Goal: Entertainment & Leisure: Consume media (video, audio)

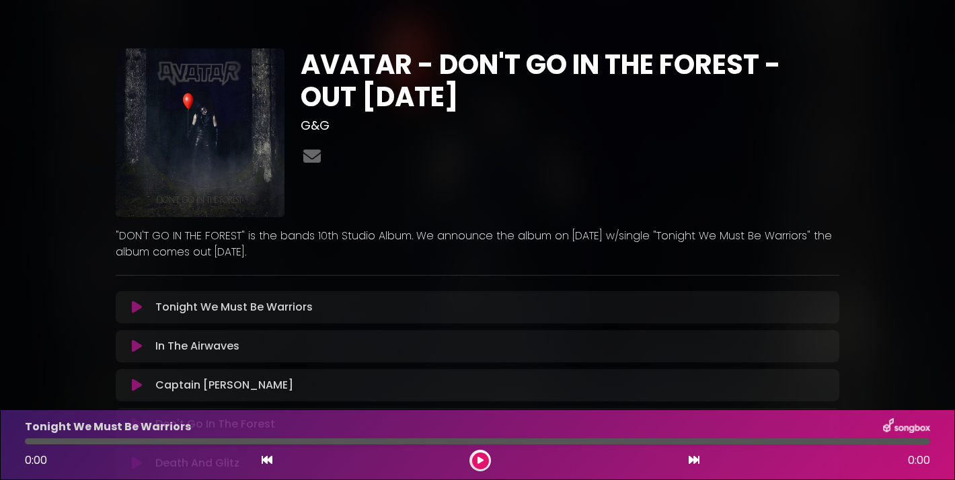
scroll to position [207, 0]
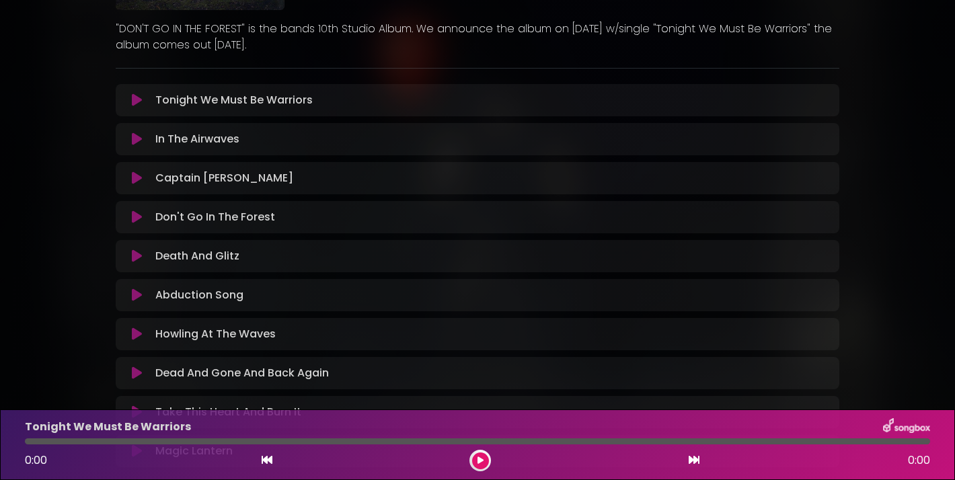
click at [484, 467] on button at bounding box center [480, 461] width 17 height 17
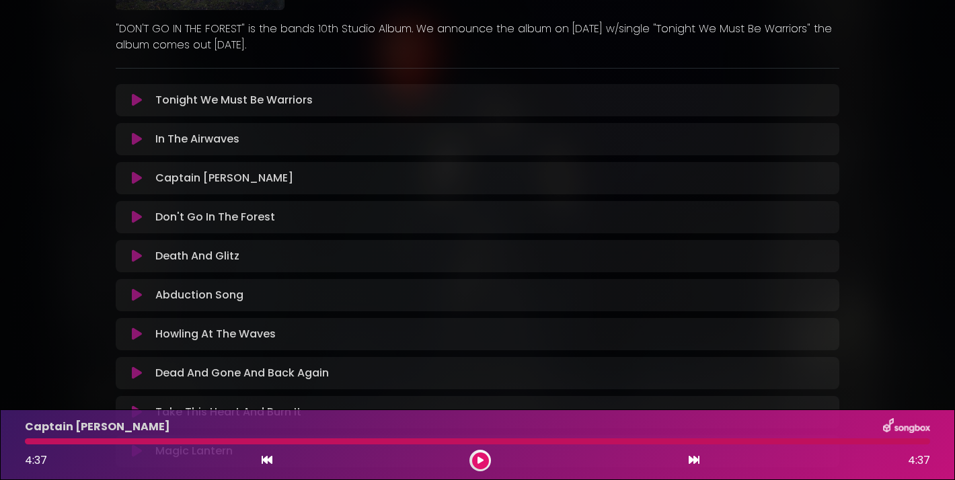
click at [476, 459] on button at bounding box center [480, 461] width 17 height 17
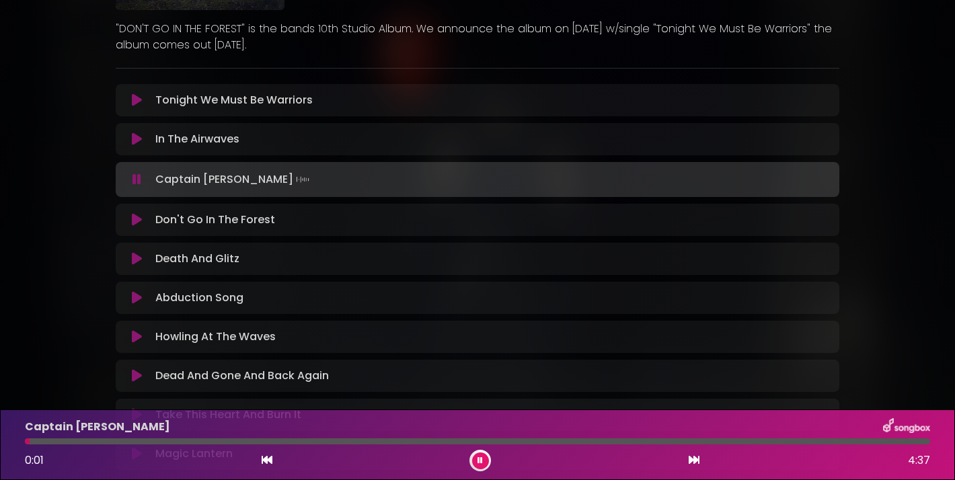
click at [135, 164] on div "Captain Goat Loading Track... Your Feedback" at bounding box center [478, 179] width 724 height 35
click at [135, 180] on icon at bounding box center [137, 179] width 9 height 13
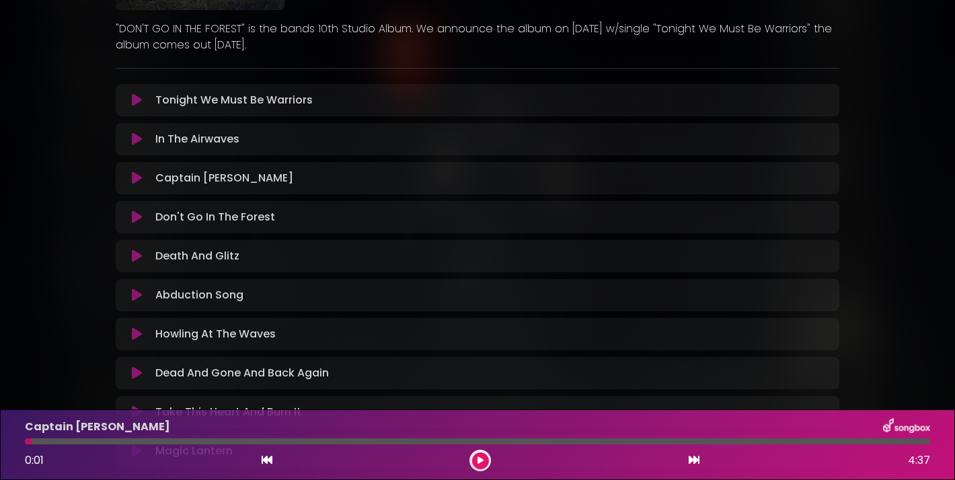
click at [135, 180] on icon at bounding box center [137, 178] width 10 height 13
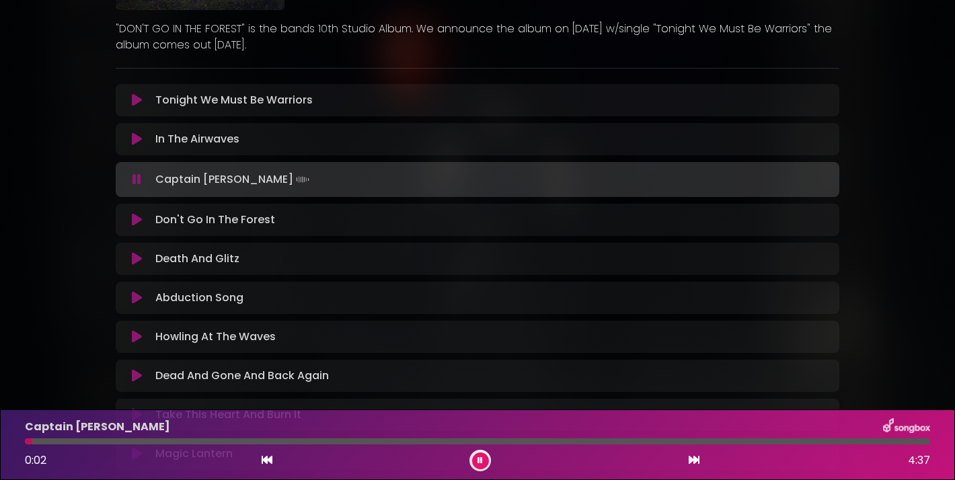
click at [135, 180] on icon at bounding box center [137, 179] width 9 height 13
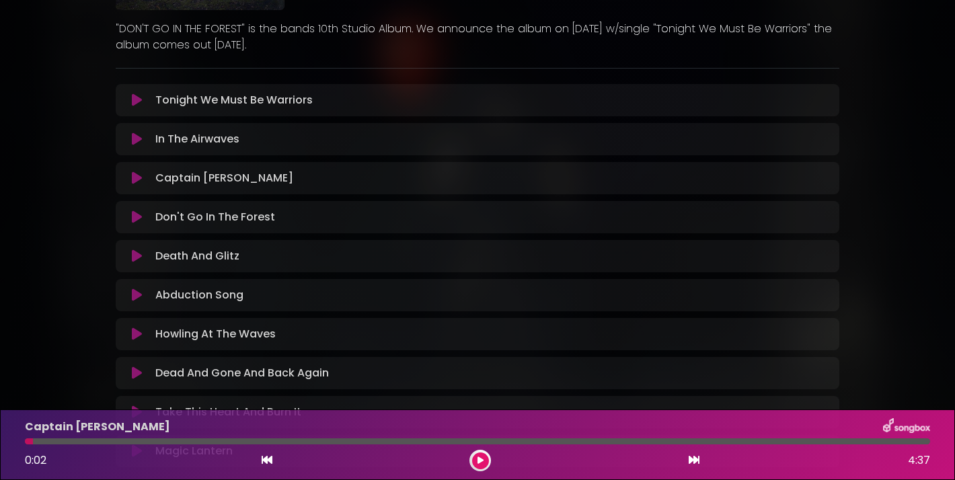
click at [167, 226] on div "Don't Go In The Forest Loading Track... Name" at bounding box center [478, 217] width 724 height 32
click at [140, 213] on icon at bounding box center [137, 217] width 10 height 13
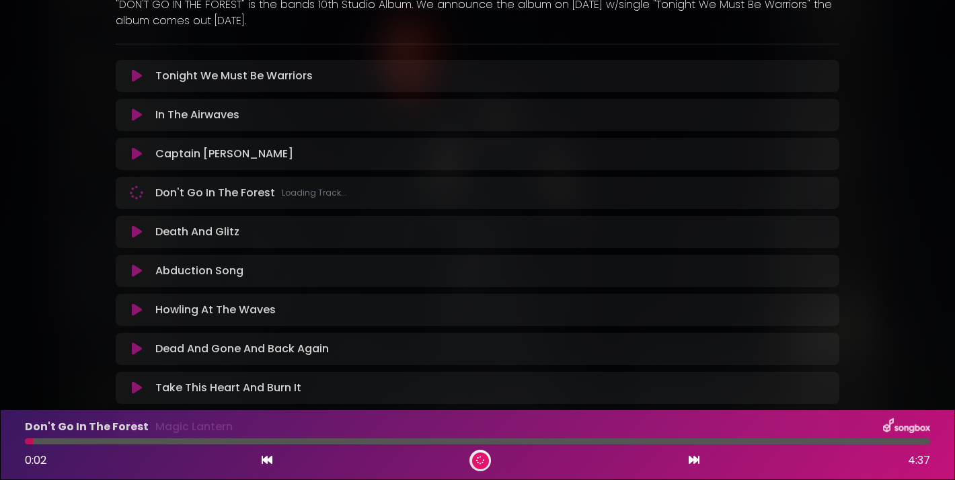
scroll to position [234, 0]
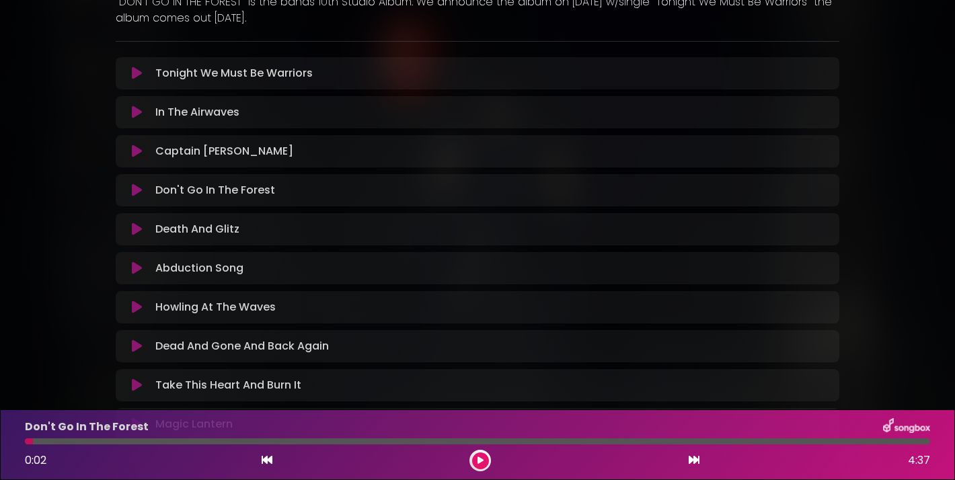
click at [478, 463] on icon at bounding box center [480, 461] width 7 height 8
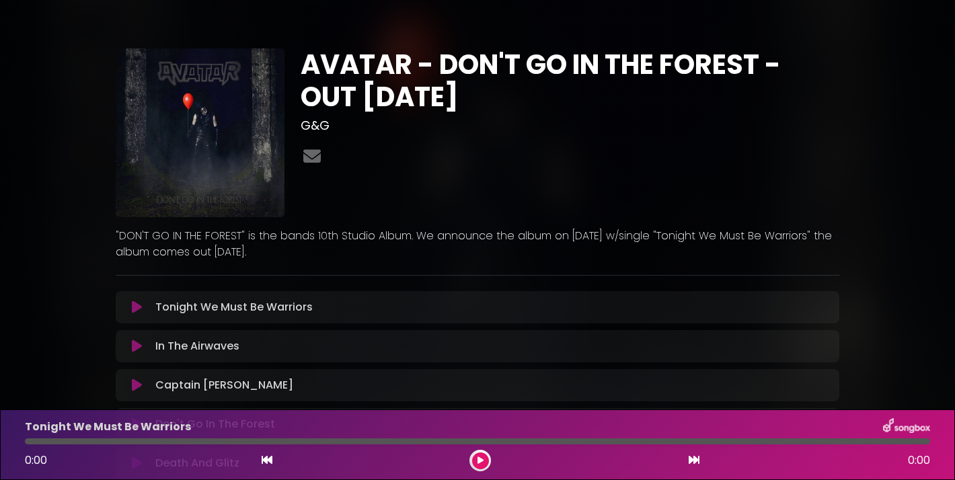
scroll to position [168, 0]
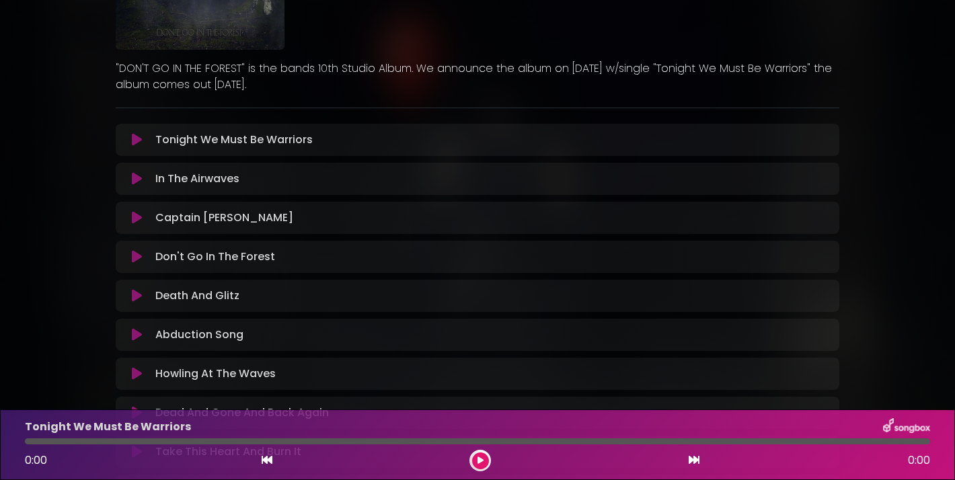
click at [136, 260] on icon at bounding box center [137, 256] width 10 height 13
click at [482, 460] on icon at bounding box center [481, 461] width 6 height 8
click at [476, 458] on button at bounding box center [480, 461] width 17 height 17
click at [350, 253] on div "Don't Go In The Forest Loading Track..." at bounding box center [491, 257] width 682 height 16
click at [132, 295] on icon at bounding box center [137, 295] width 10 height 13
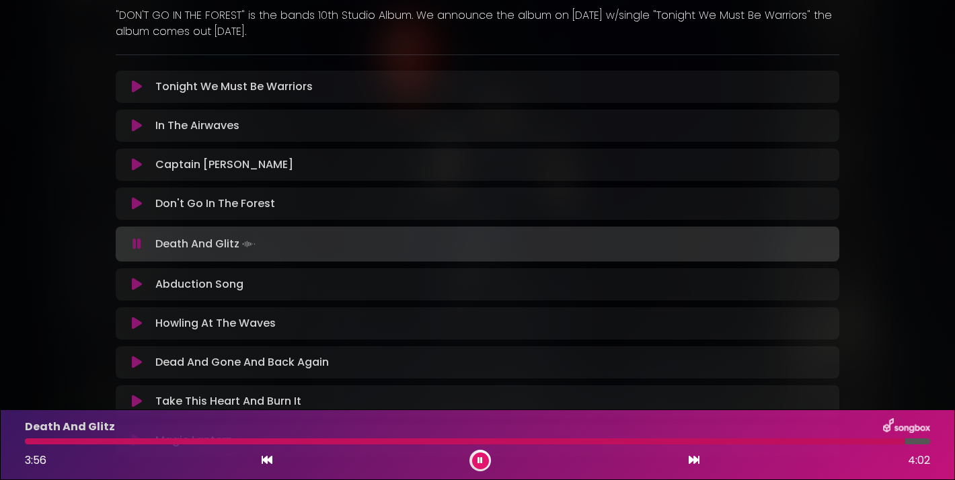
scroll to position [240, 0]
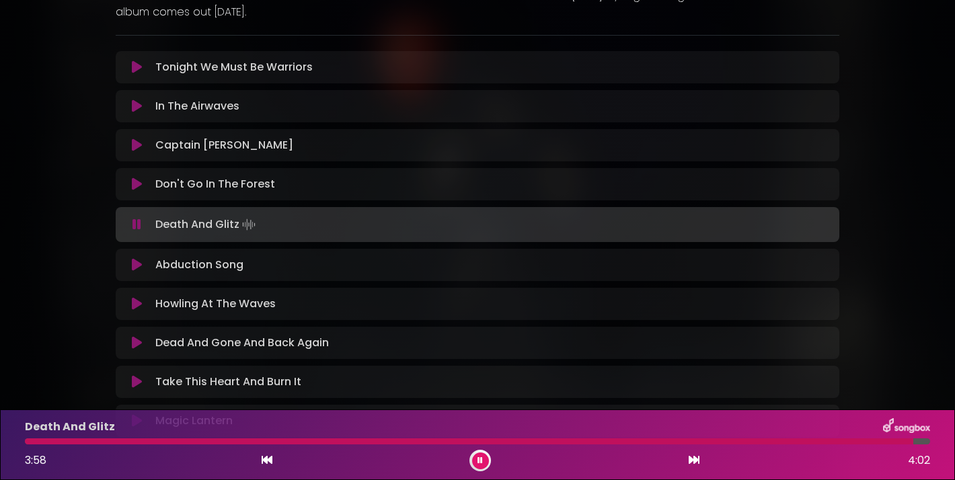
click at [136, 269] on icon at bounding box center [137, 264] width 10 height 13
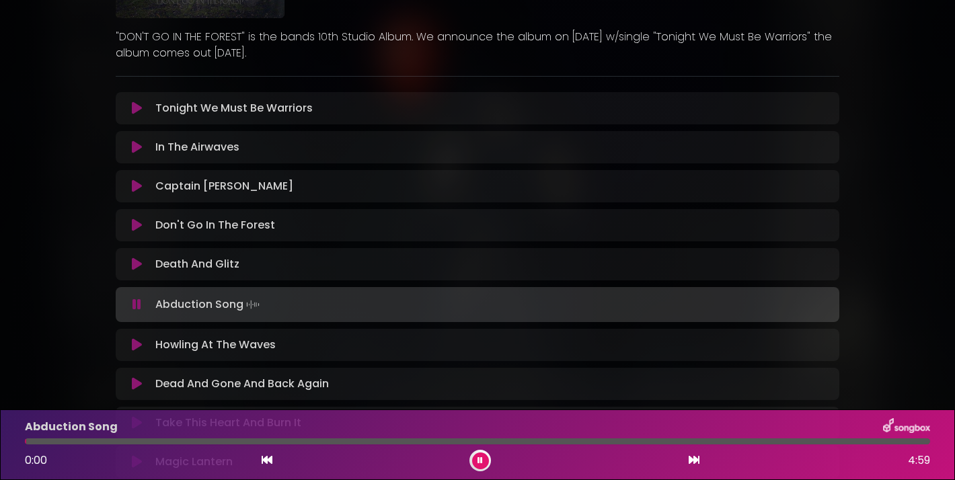
scroll to position [217, 0]
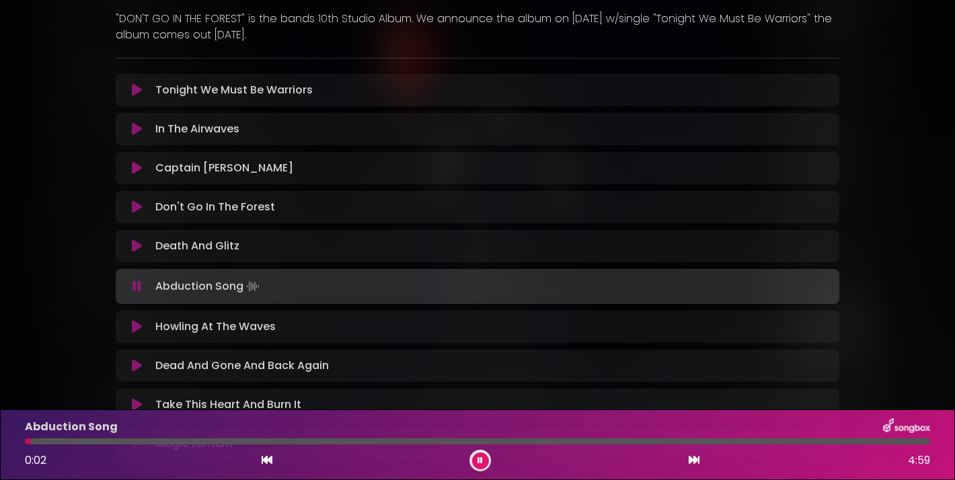
click at [137, 213] on icon at bounding box center [137, 207] width 10 height 13
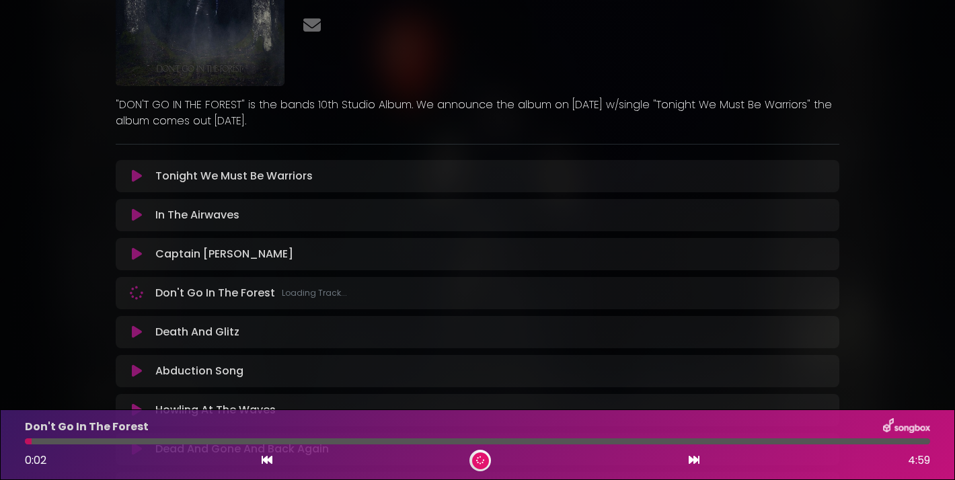
scroll to position [275, 0]
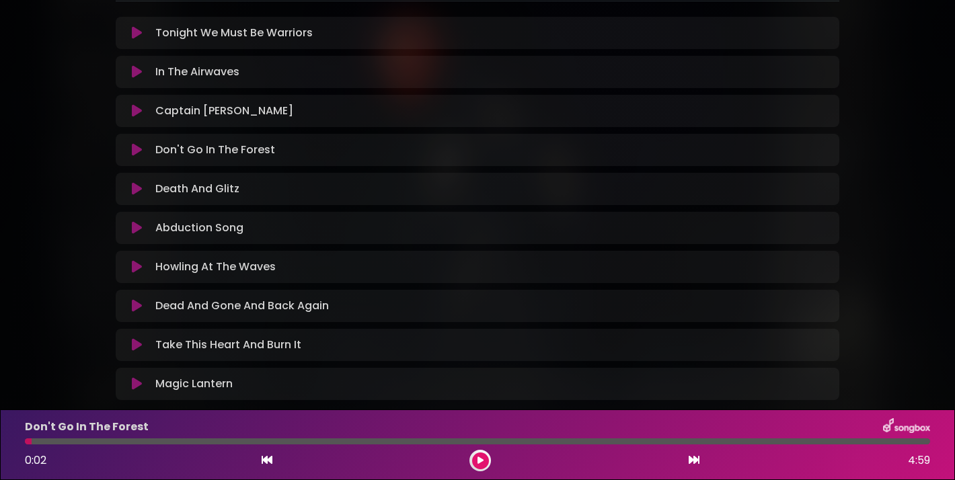
click at [476, 458] on button at bounding box center [480, 461] width 17 height 17
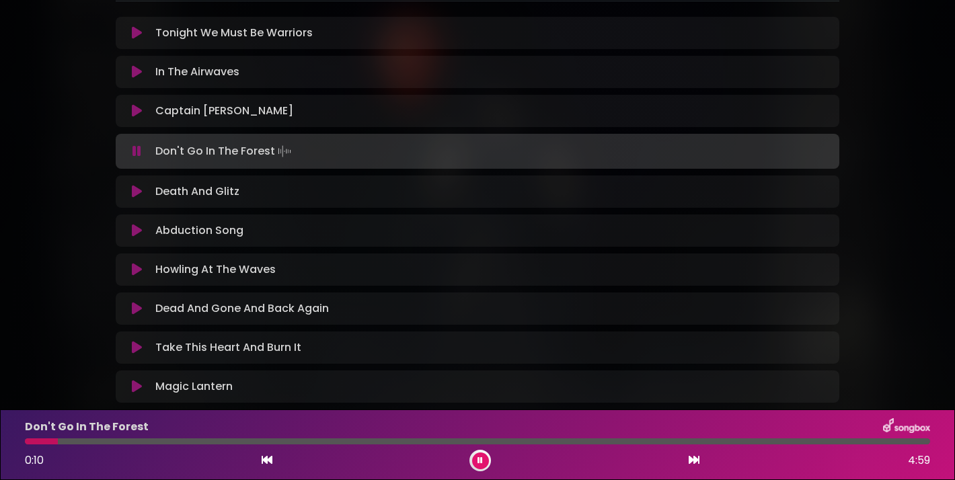
click at [130, 271] on button at bounding box center [137, 269] width 26 height 13
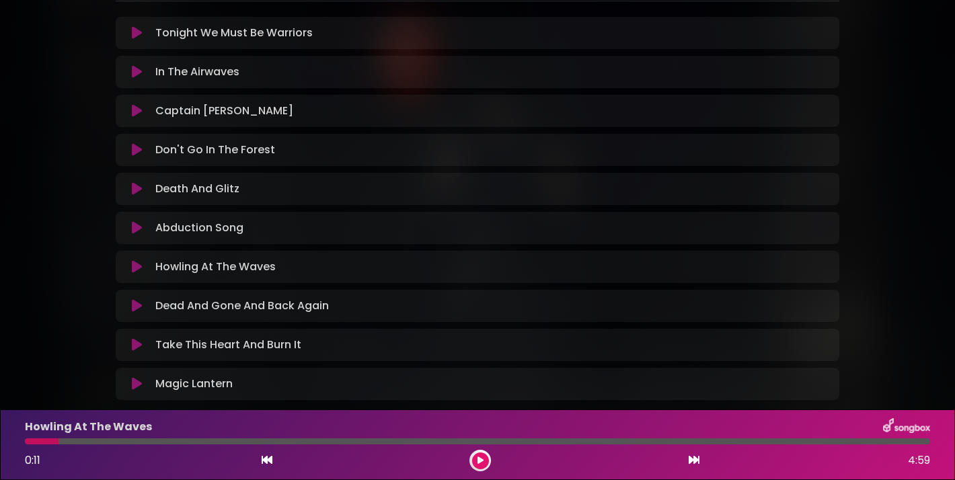
click at [483, 468] on button at bounding box center [480, 461] width 17 height 17
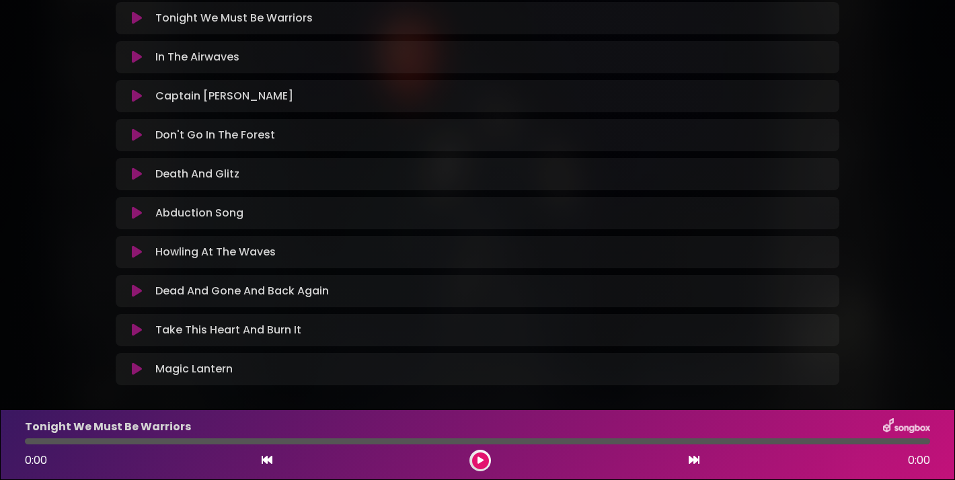
scroll to position [256, 0]
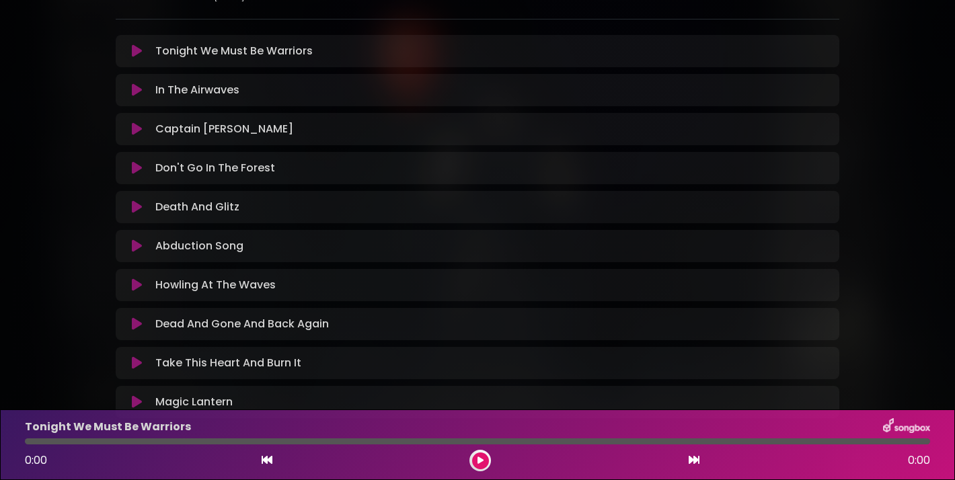
click at [136, 170] on icon at bounding box center [137, 167] width 10 height 13
click at [474, 458] on button at bounding box center [480, 461] width 17 height 17
click at [478, 468] on button at bounding box center [480, 461] width 17 height 17
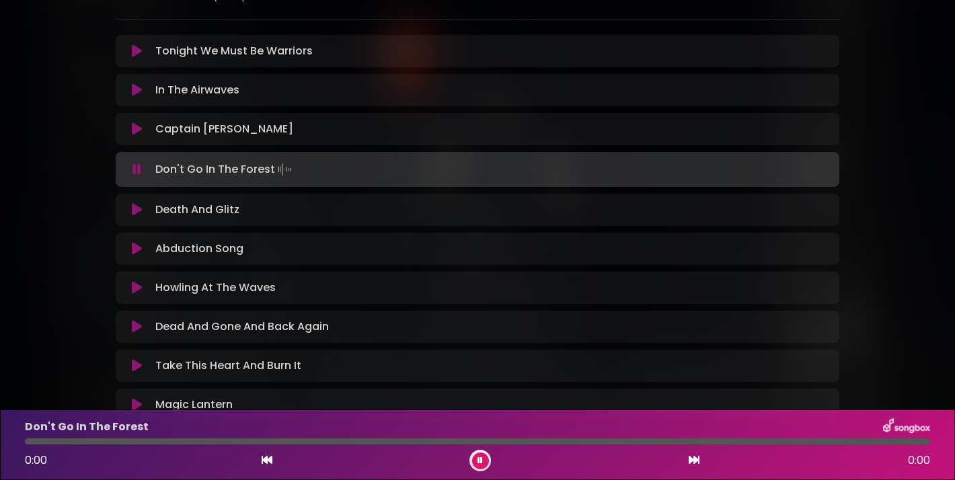
click at [131, 166] on button at bounding box center [137, 169] width 26 height 13
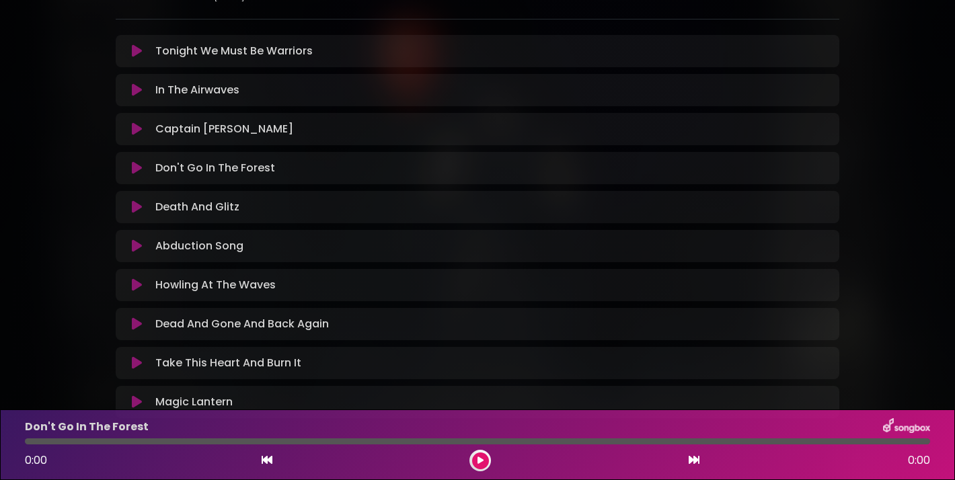
click at [131, 166] on button at bounding box center [137, 167] width 26 height 13
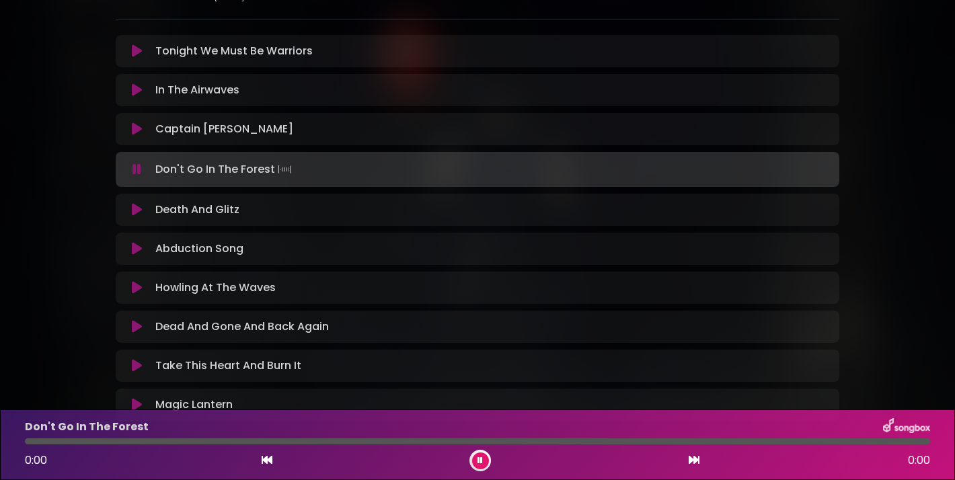
click at [131, 166] on button at bounding box center [137, 169] width 26 height 13
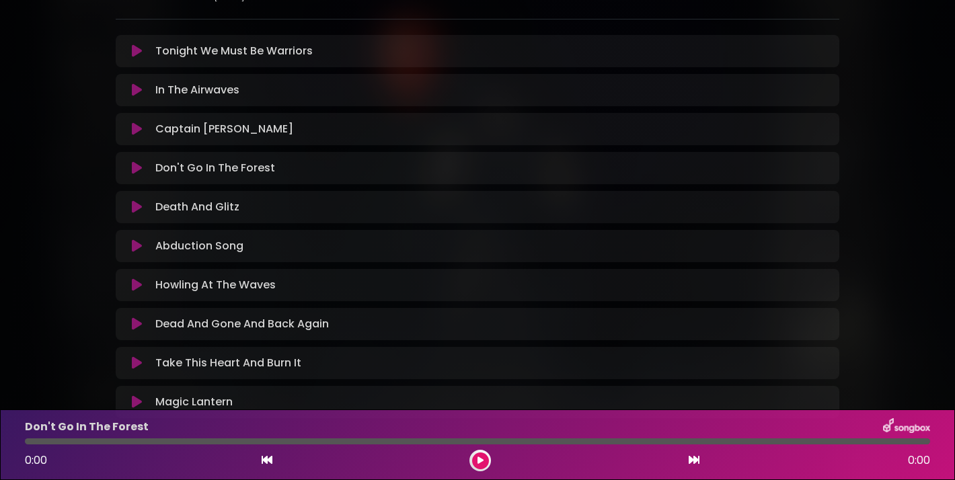
click at [131, 166] on button at bounding box center [137, 167] width 26 height 13
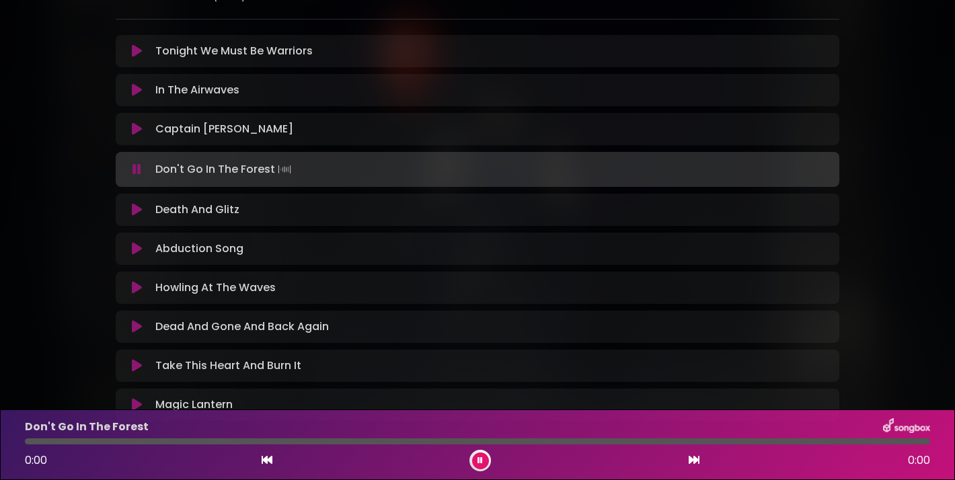
click at [131, 166] on button at bounding box center [137, 169] width 26 height 13
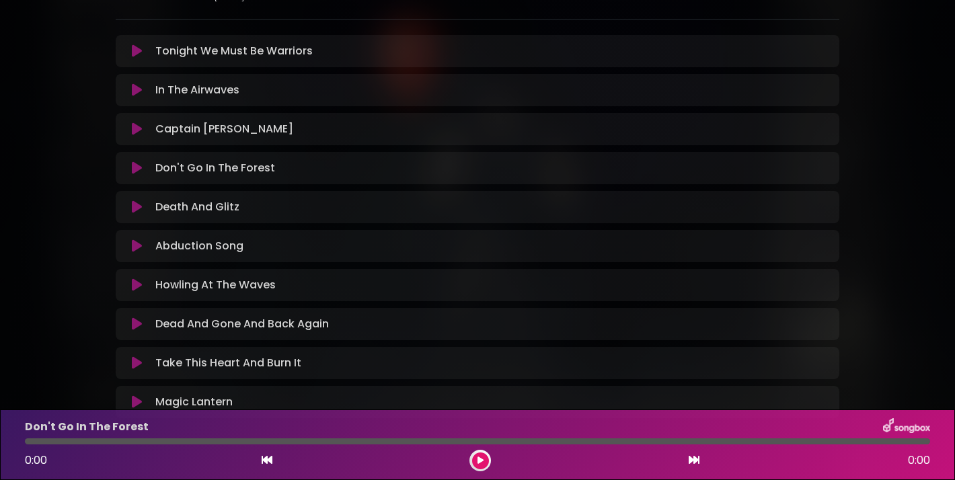
click at [131, 284] on button at bounding box center [137, 285] width 26 height 13
click at [480, 464] on icon at bounding box center [481, 461] width 6 height 8
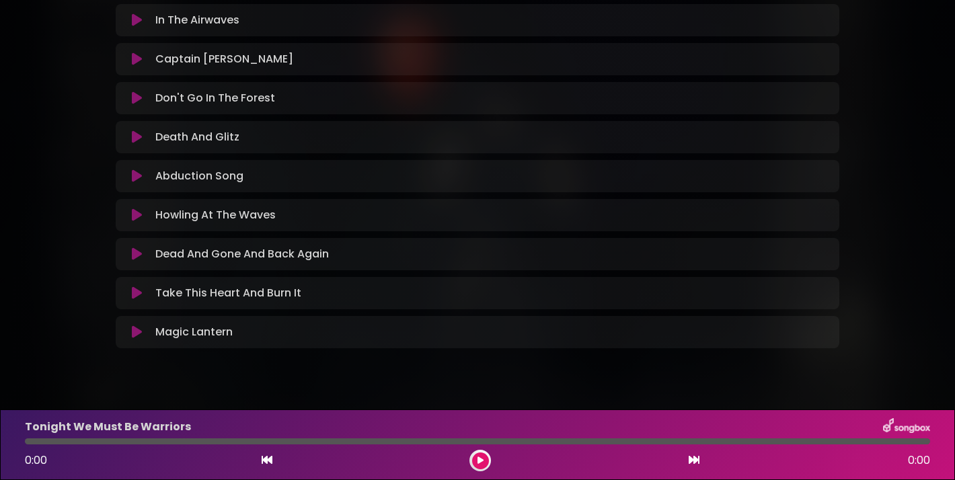
scroll to position [351, 0]
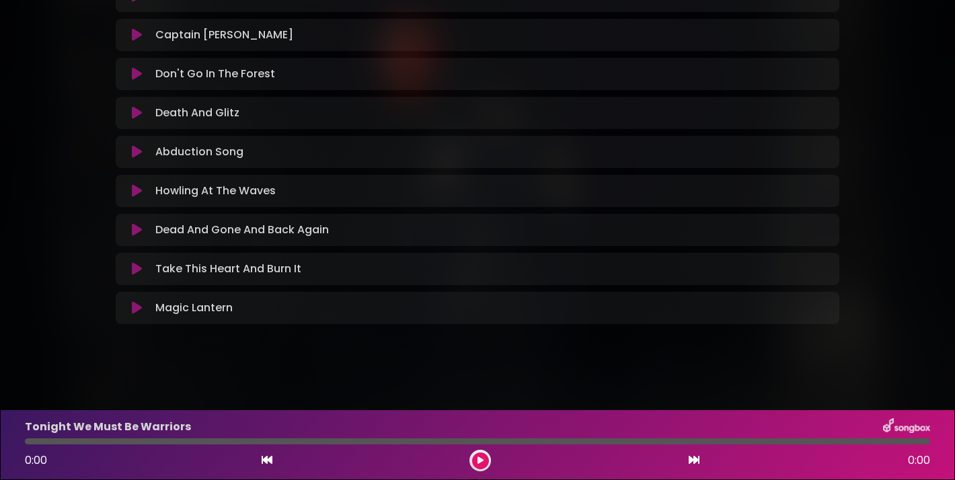
click at [137, 75] on icon at bounding box center [137, 73] width 10 height 13
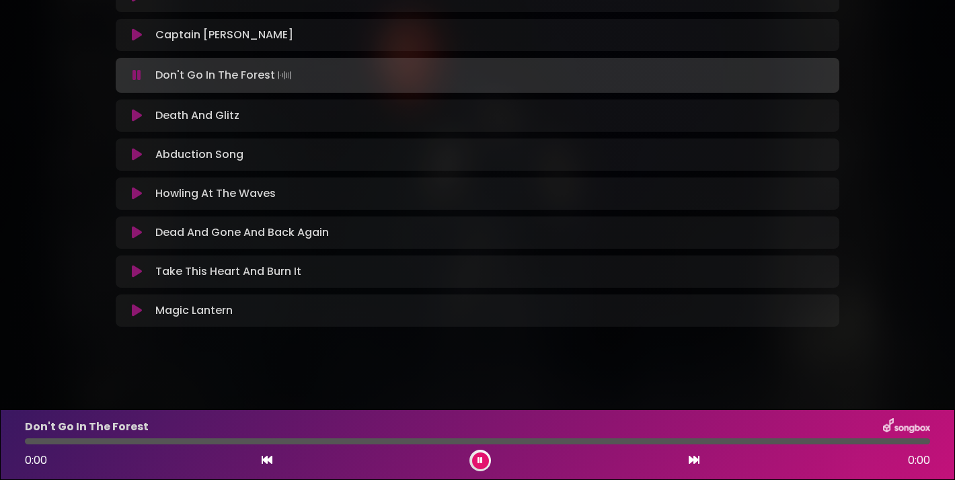
click at [137, 75] on icon at bounding box center [137, 75] width 9 height 13
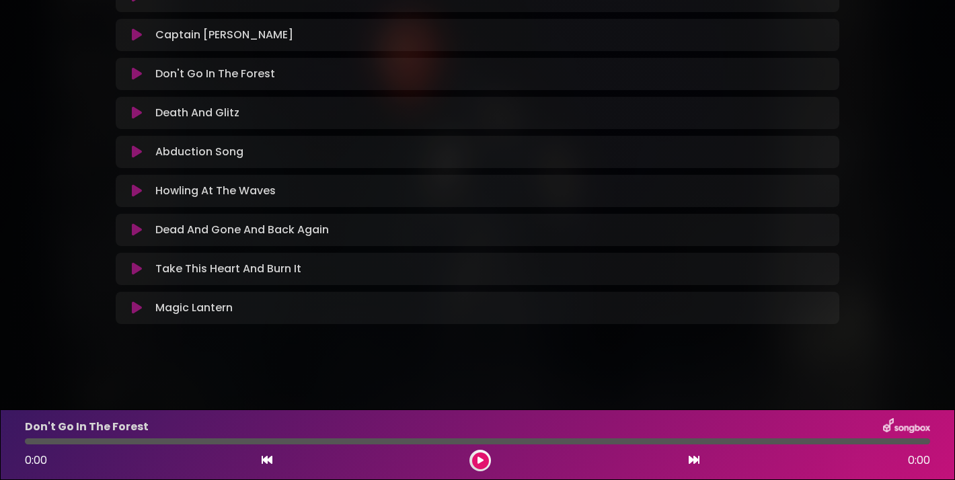
click at [137, 75] on icon at bounding box center [137, 73] width 10 height 13
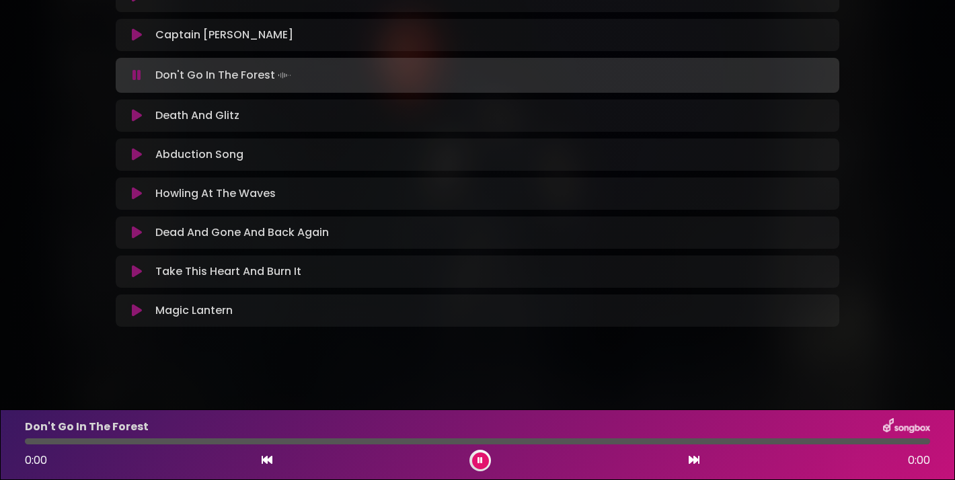
click at [137, 75] on icon at bounding box center [137, 75] width 9 height 13
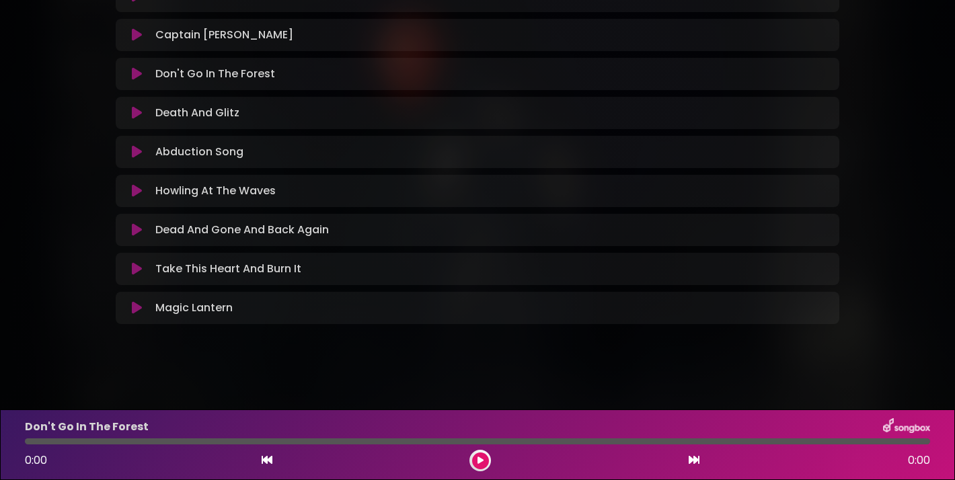
click at [135, 269] on icon at bounding box center [137, 268] width 10 height 13
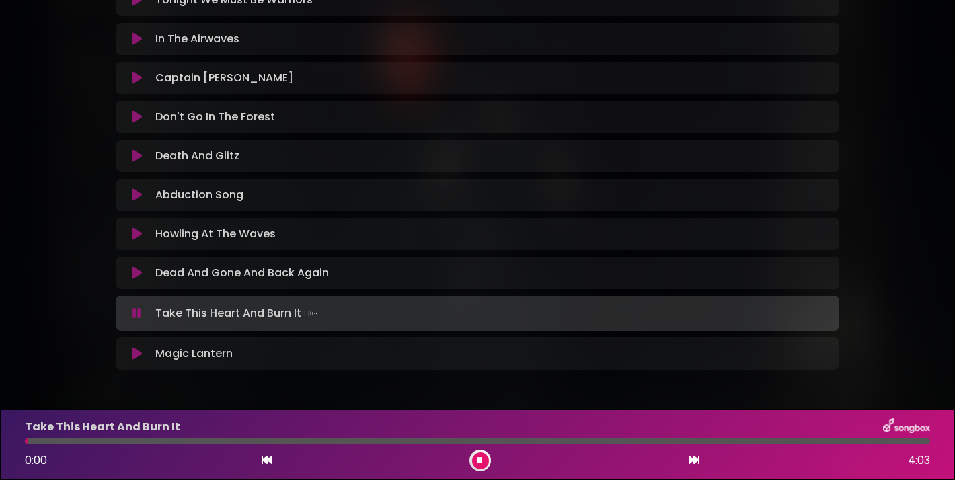
scroll to position [322, 0]
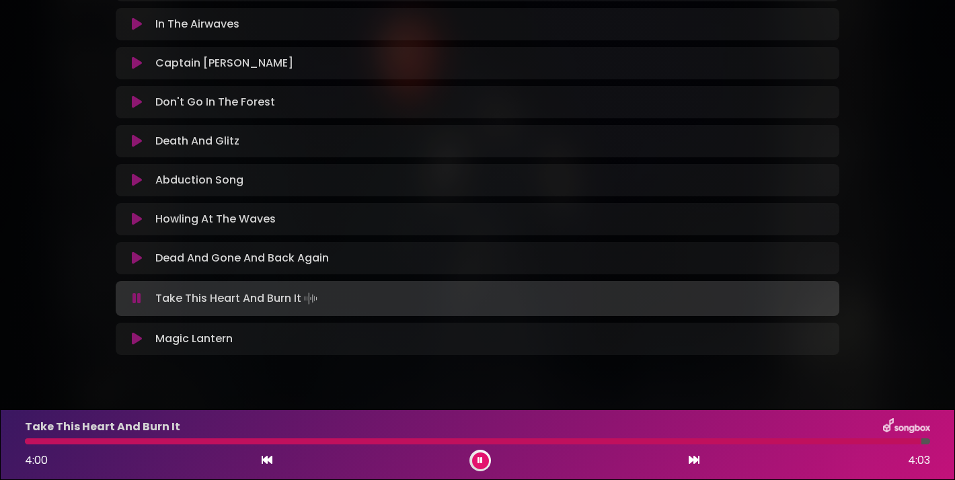
click at [137, 337] on icon at bounding box center [137, 338] width 10 height 13
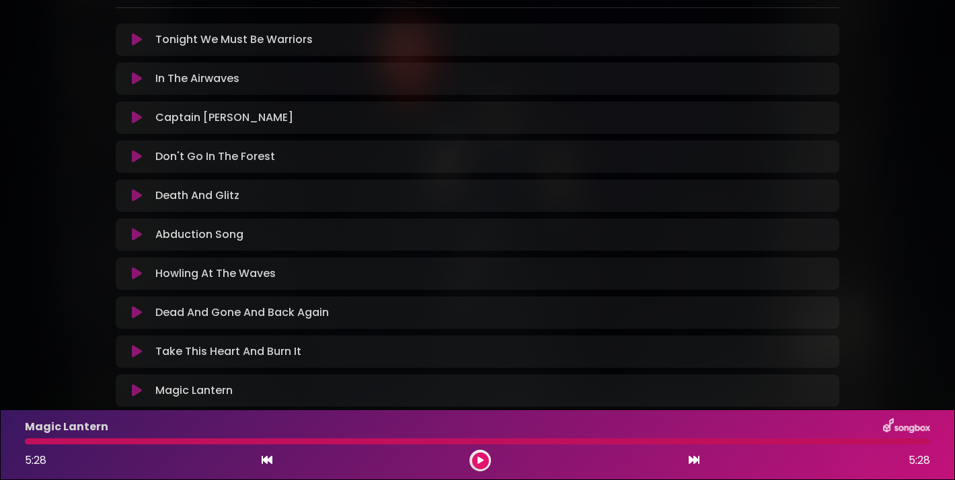
scroll to position [260, 0]
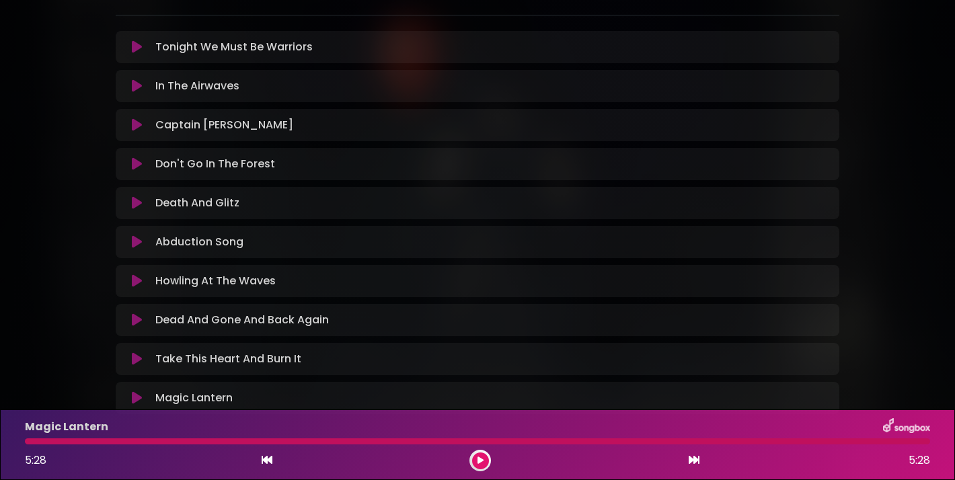
click at [139, 161] on icon at bounding box center [137, 163] width 10 height 13
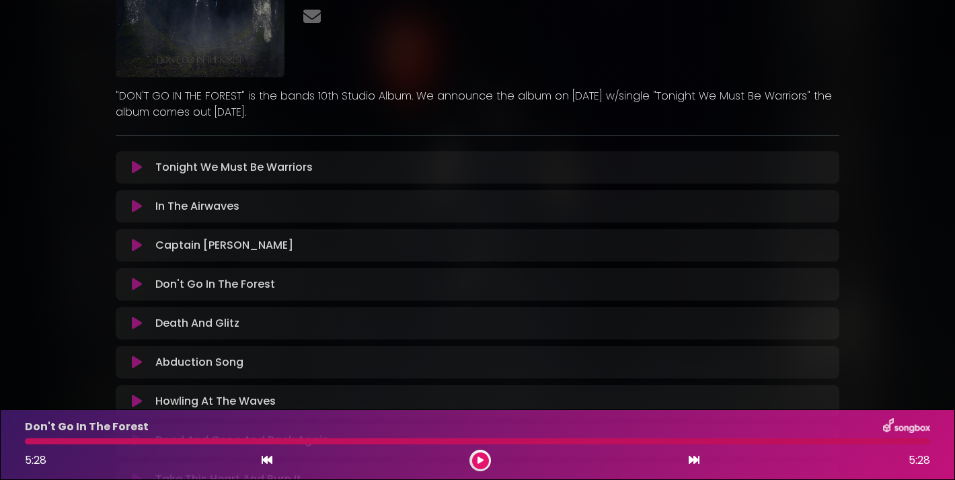
scroll to position [72, 0]
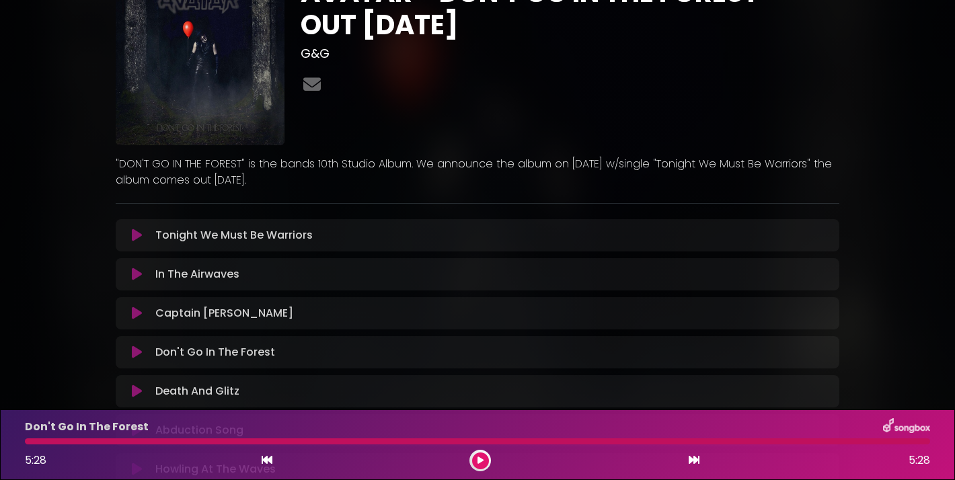
click at [480, 462] on icon at bounding box center [481, 461] width 6 height 8
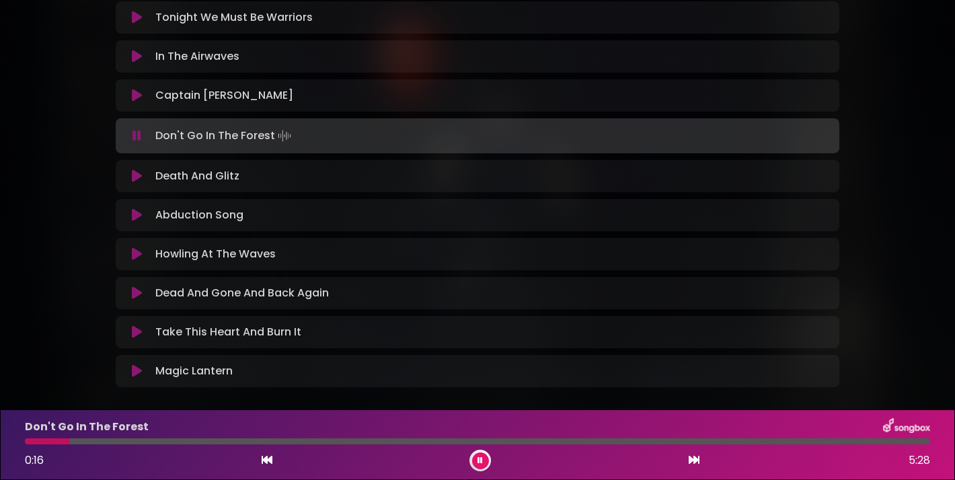
scroll to position [309, 0]
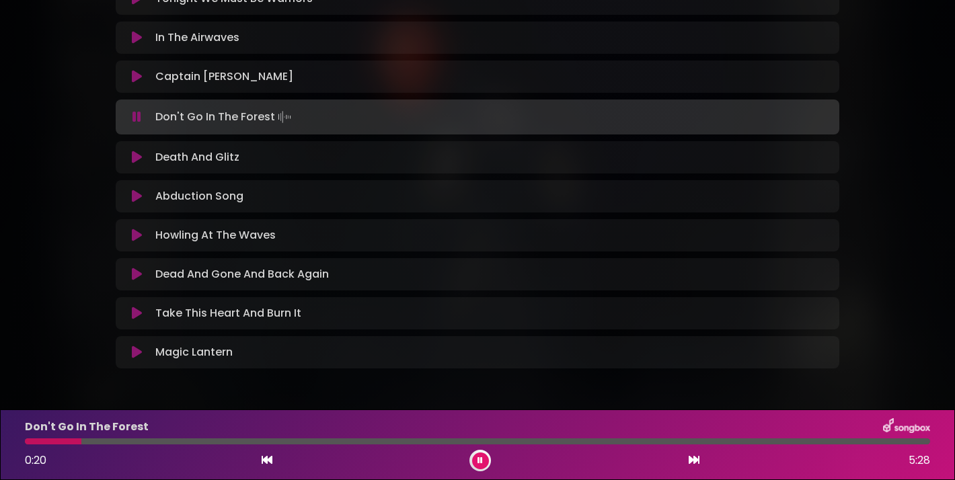
click at [133, 245] on div "Howling At The Waves Loading Track... Name" at bounding box center [478, 235] width 724 height 32
click at [135, 232] on icon at bounding box center [137, 235] width 10 height 13
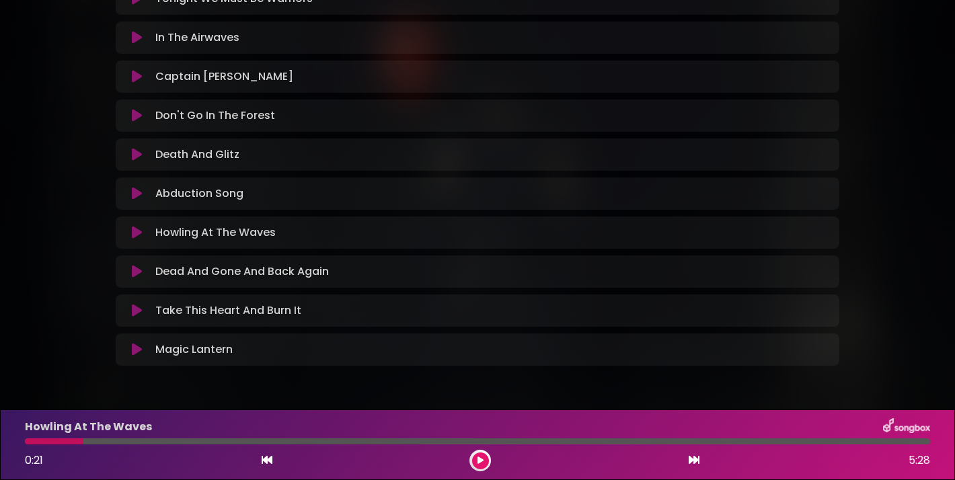
click at [135, 234] on icon at bounding box center [137, 232] width 10 height 13
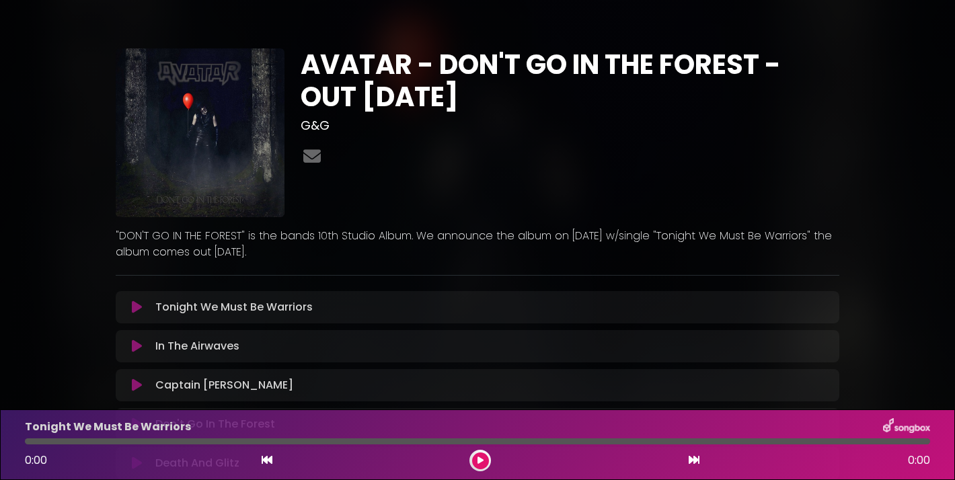
scroll to position [322, 0]
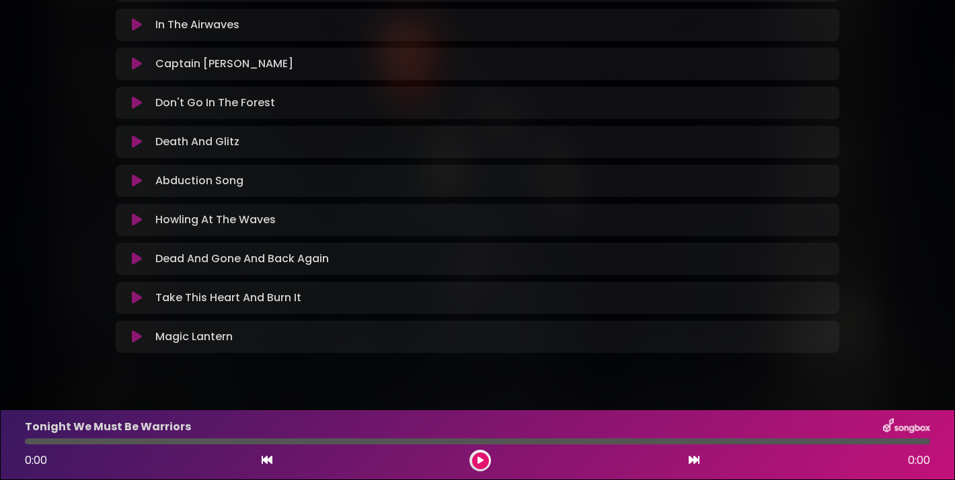
click at [135, 223] on icon at bounding box center [137, 219] width 10 height 13
click at [135, 224] on icon at bounding box center [137, 219] width 10 height 13
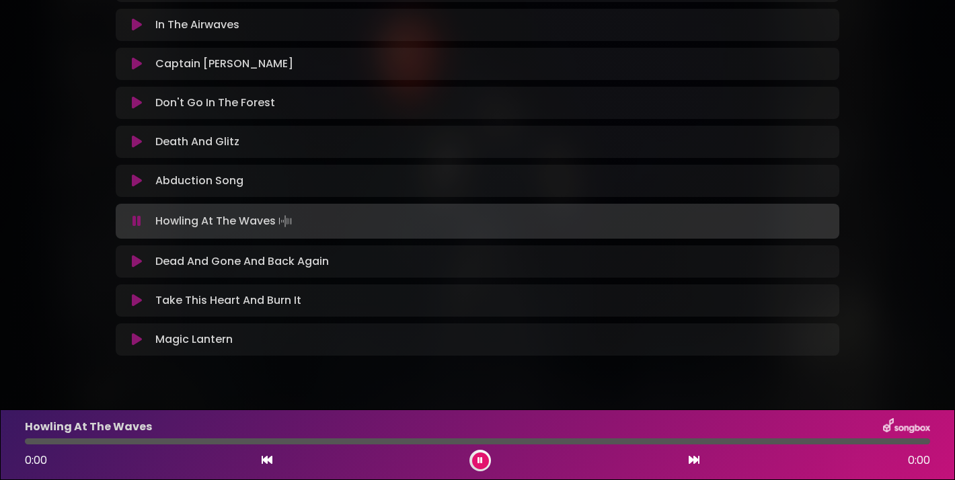
click at [135, 224] on icon at bounding box center [137, 221] width 9 height 13
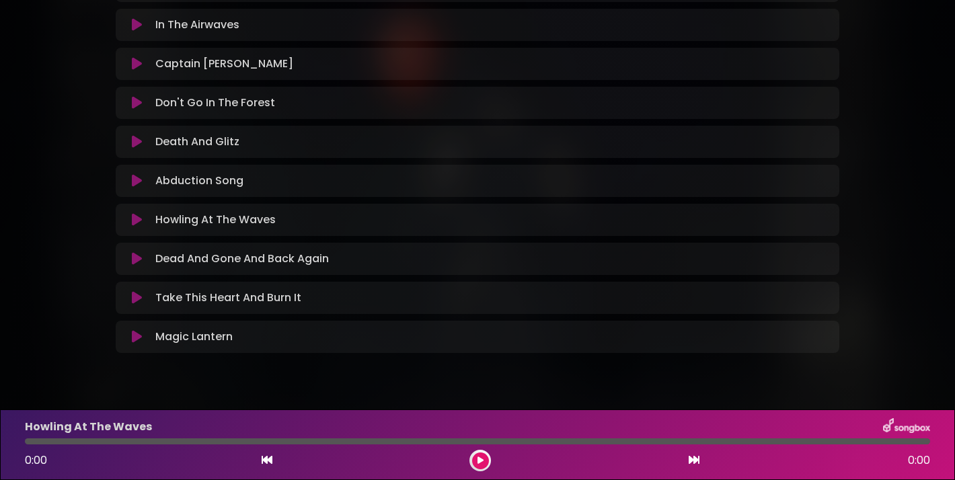
click at [135, 224] on icon at bounding box center [137, 219] width 10 height 13
click at [470, 459] on div at bounding box center [481, 461] width 22 height 22
click at [478, 458] on icon at bounding box center [481, 461] width 6 height 8
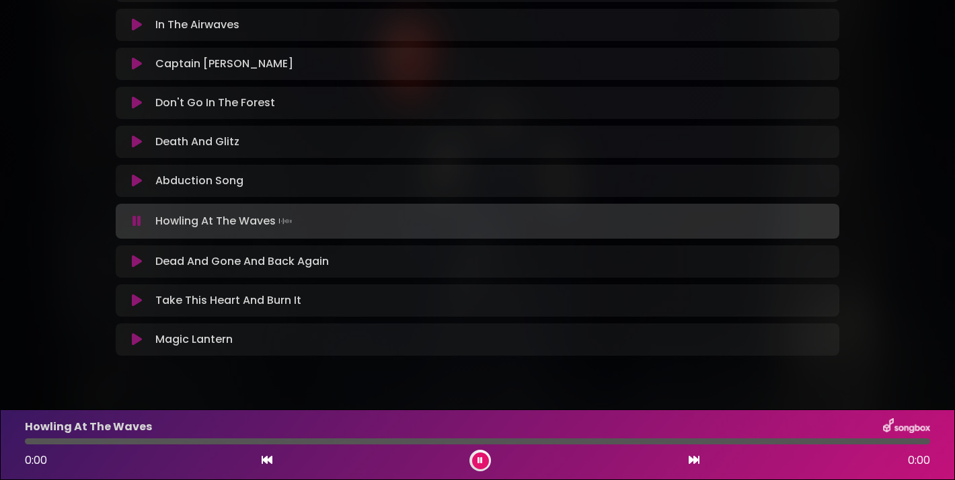
click at [134, 180] on icon at bounding box center [137, 180] width 10 height 13
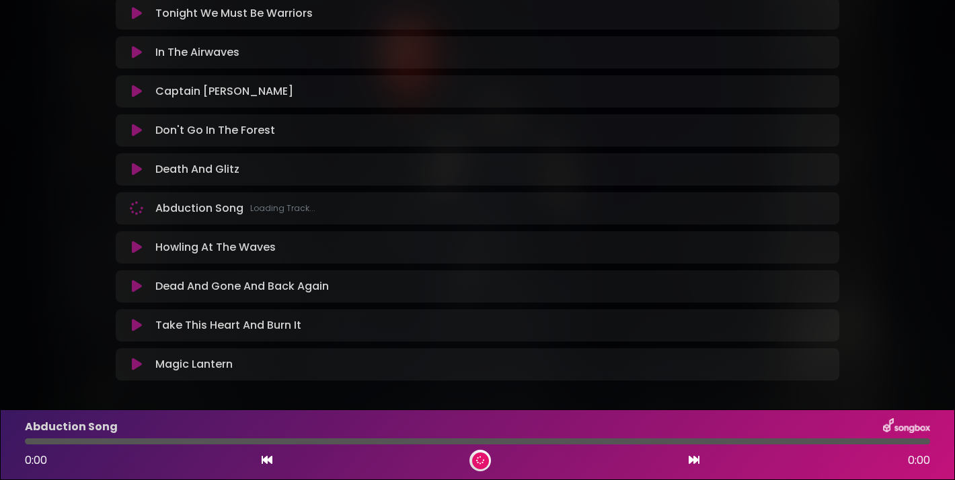
scroll to position [293, 0]
click at [132, 204] on icon at bounding box center [137, 209] width 10 height 13
click at [135, 249] on icon at bounding box center [137, 248] width 10 height 13
click at [122, 247] on div "Howling At The Waves Loading Track..." at bounding box center [478, 248] width 724 height 16
click at [139, 248] on icon at bounding box center [137, 248] width 10 height 13
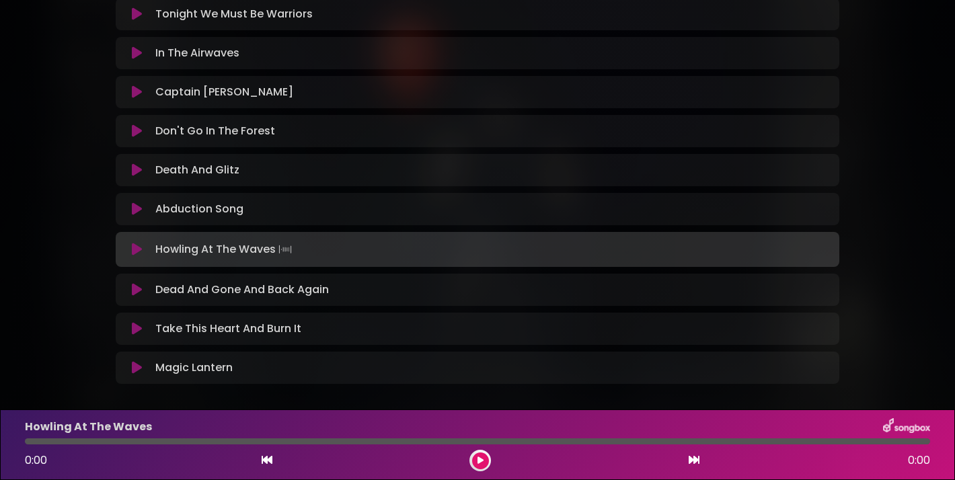
click at [483, 472] on div "Howling At The Waves 0:00 0:00" at bounding box center [477, 445] width 955 height 71
click at [478, 461] on icon at bounding box center [481, 461] width 6 height 8
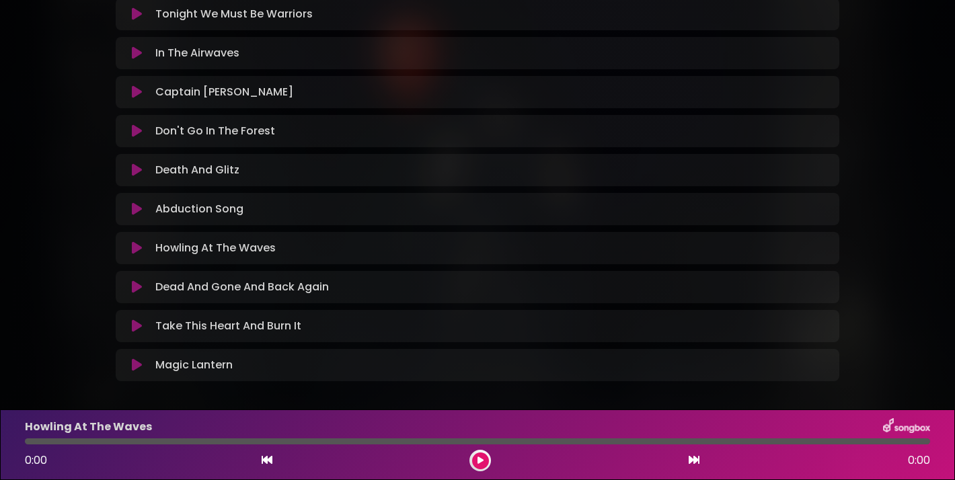
click at [478, 461] on icon at bounding box center [481, 461] width 6 height 8
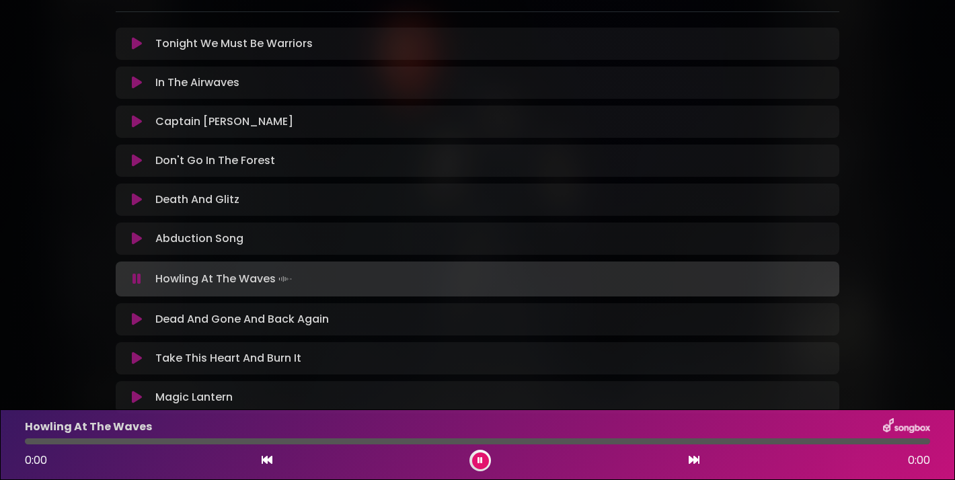
scroll to position [253, 0]
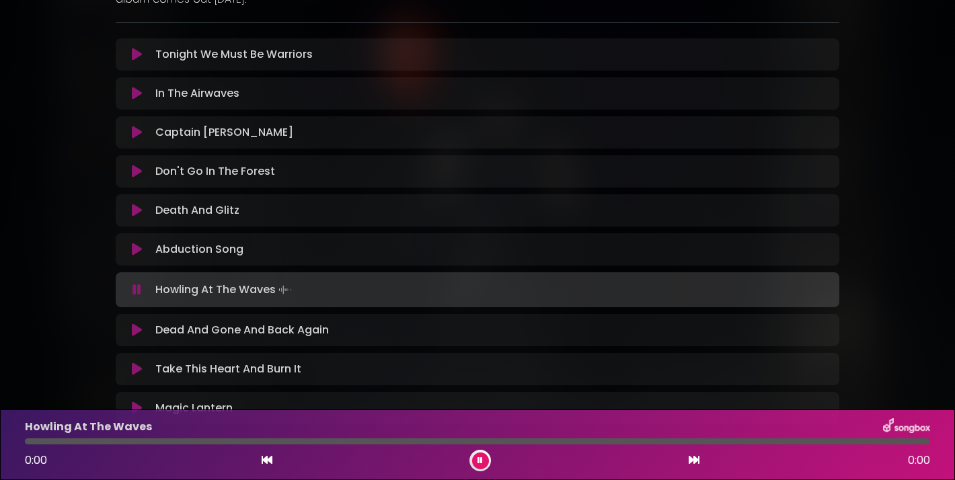
click at [135, 171] on icon at bounding box center [137, 171] width 10 height 13
